Goal: Task Accomplishment & Management: Manage account settings

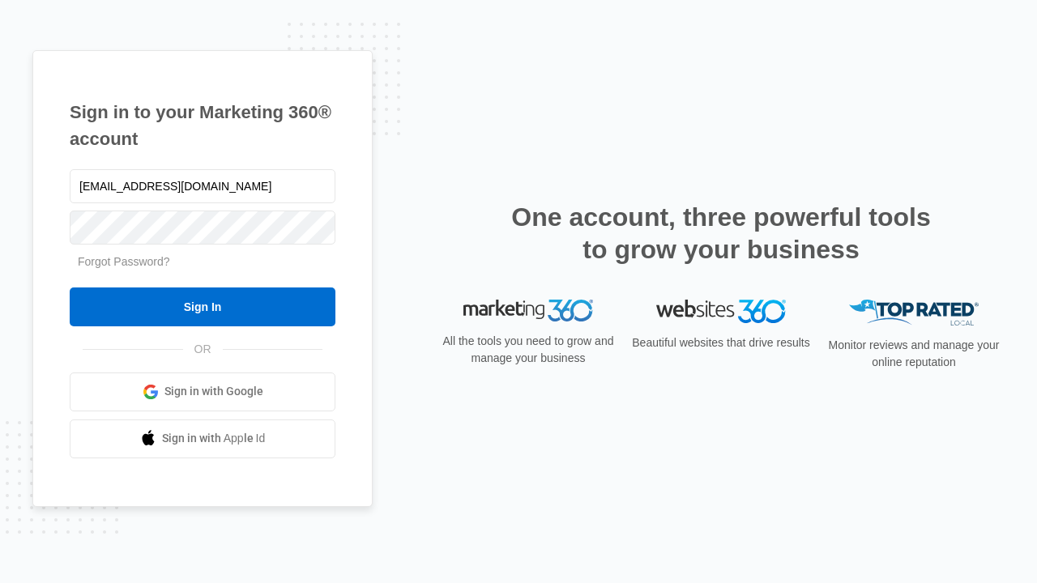
type input "dankie614@gmail.com"
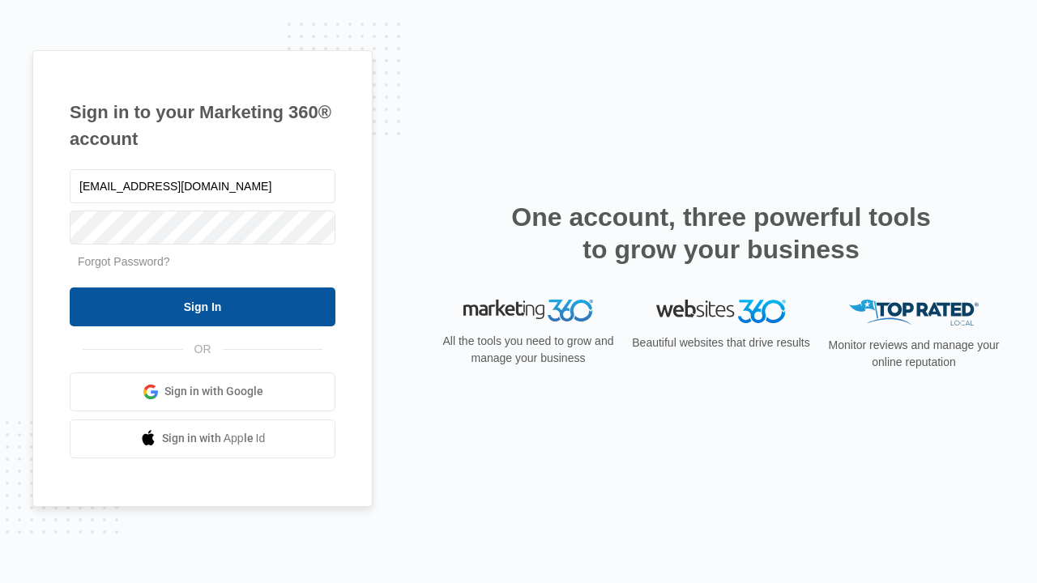
click at [203, 306] on input "Sign In" at bounding box center [203, 307] width 266 height 39
